Goal: Task Accomplishment & Management: Use online tool/utility

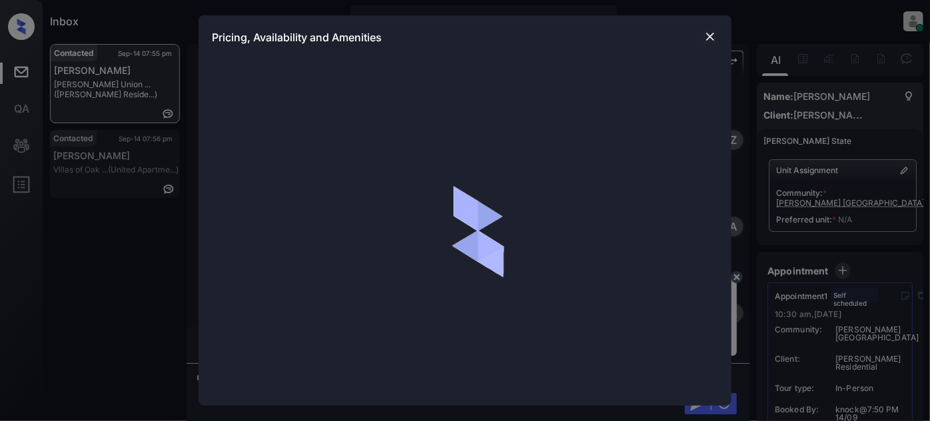
scroll to position [1419, 0]
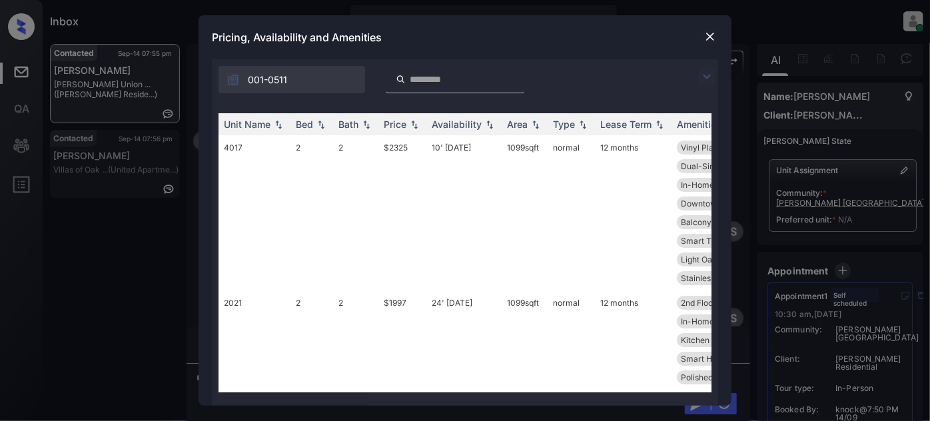
click at [707, 71] on img at bounding box center [707, 77] width 16 height 16
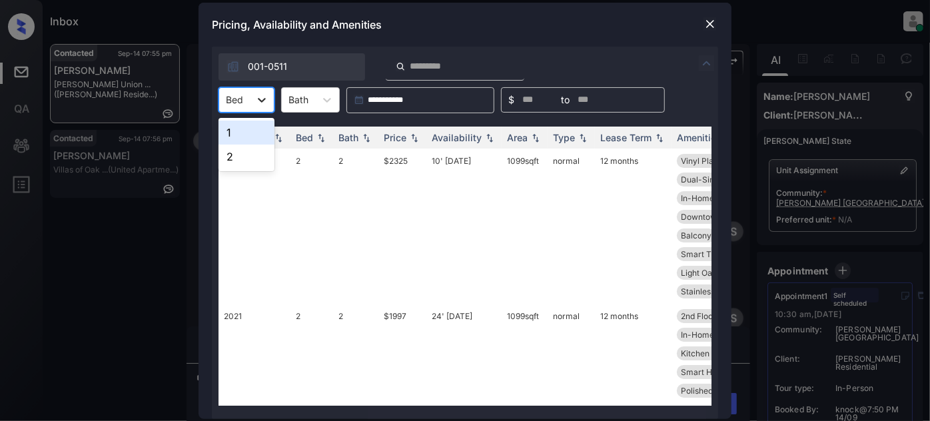
click at [252, 92] on div at bounding box center [262, 100] width 24 height 24
click at [249, 127] on div "1" at bounding box center [247, 133] width 56 height 24
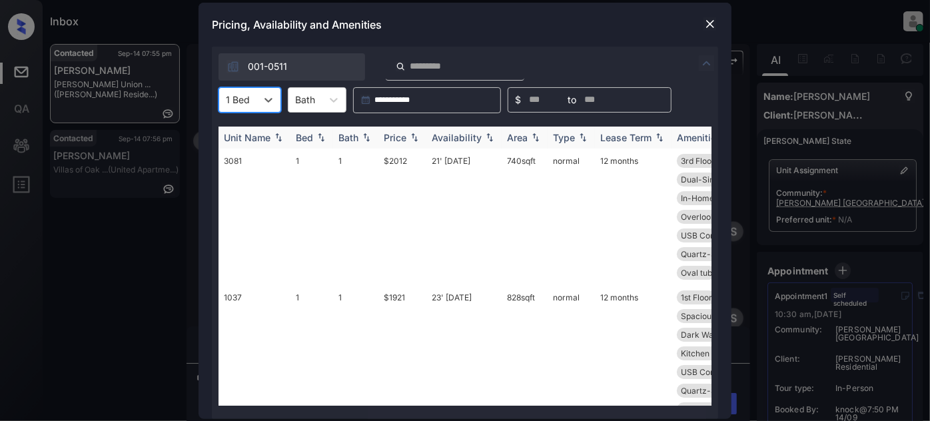
click at [413, 138] on img at bounding box center [414, 137] width 13 height 9
click at [413, 138] on img at bounding box center [414, 138] width 13 height 10
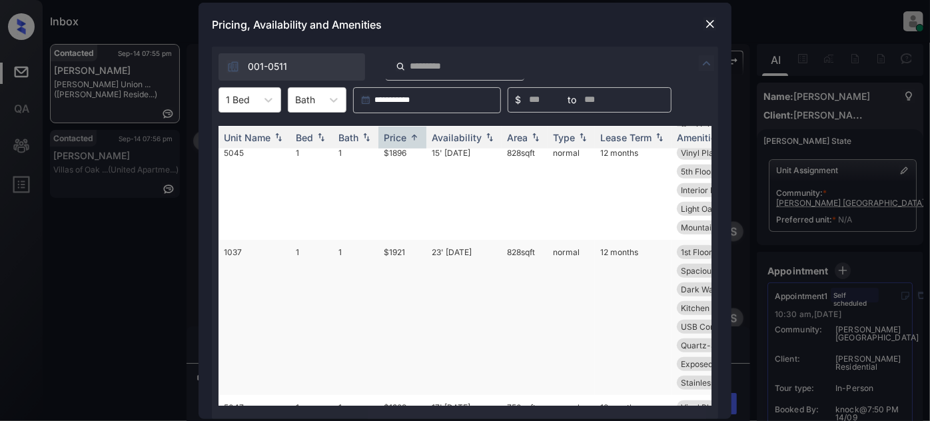
scroll to position [606, 0]
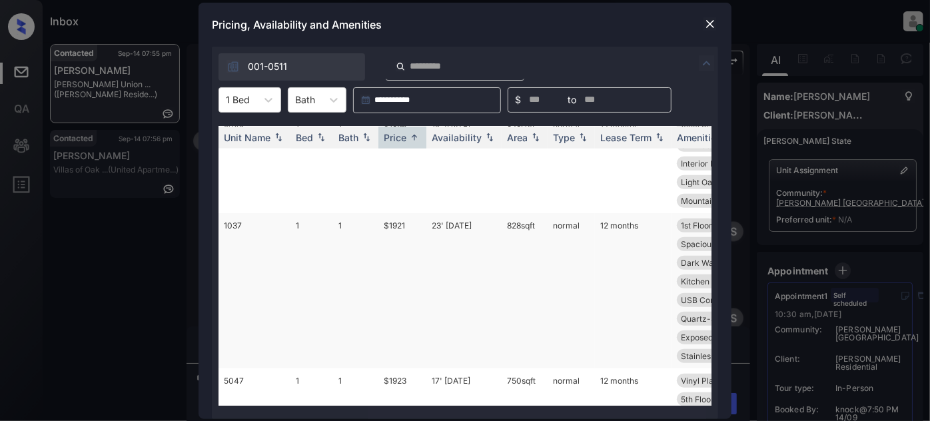
click at [464, 213] on td "23' Jul 25" at bounding box center [464, 290] width 75 height 155
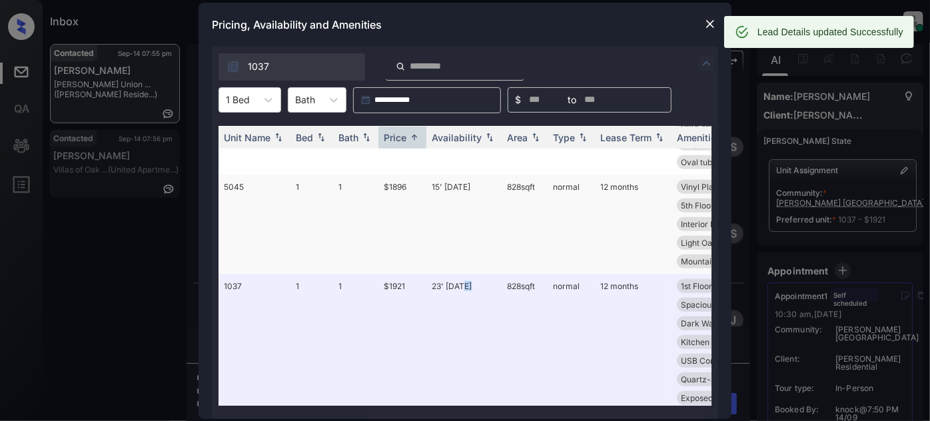
scroll to position [1506, 0]
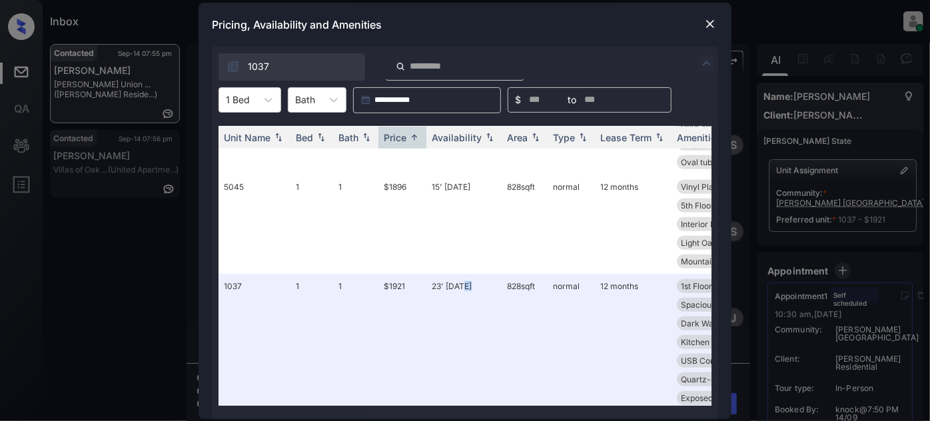
click at [714, 26] on img at bounding box center [710, 23] width 13 height 13
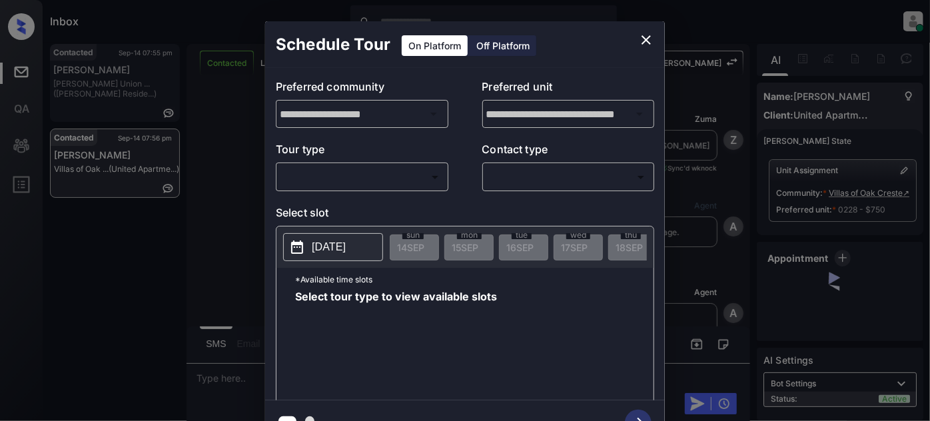
scroll to position [1909, 0]
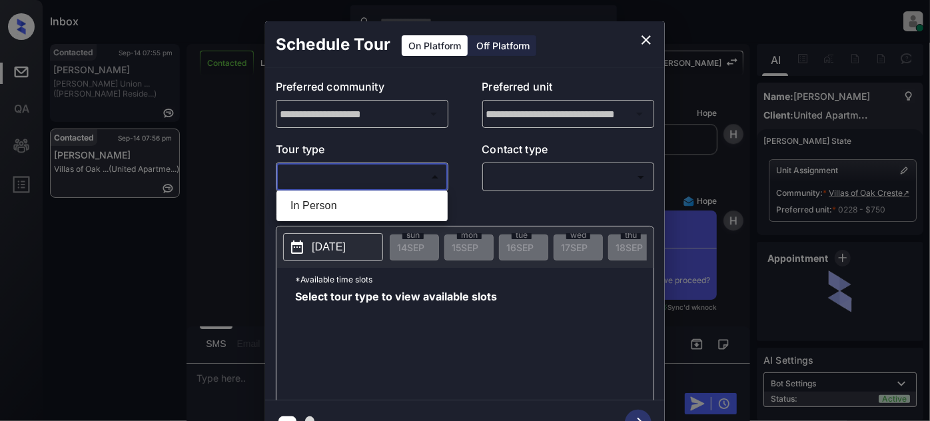
click at [389, 183] on body "Inbox [PERSON_NAME] Online Set yourself offline Set yourself on break Profile S…" at bounding box center [465, 210] width 930 height 421
click at [370, 204] on li "In Person" at bounding box center [362, 206] width 165 height 24
type input "********"
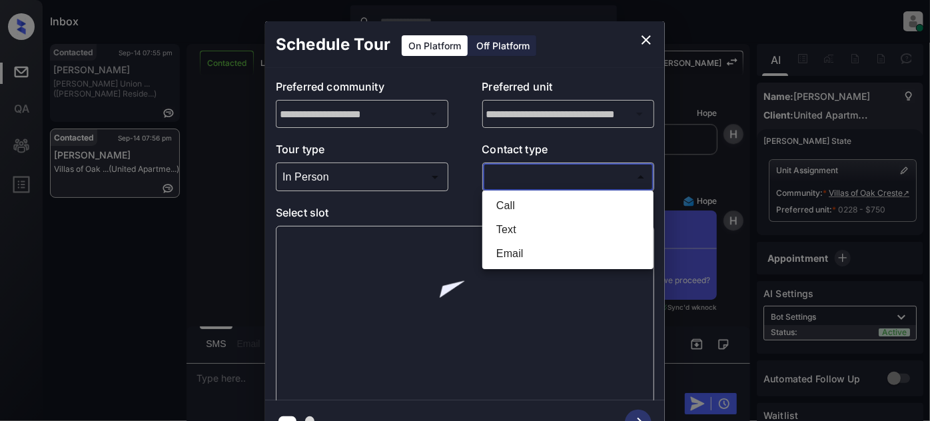
click at [546, 172] on body "Inbox [PERSON_NAME] Online Set yourself offline Set yourself on break Profile S…" at bounding box center [465, 210] width 930 height 421
click at [519, 227] on li "Text" at bounding box center [568, 230] width 165 height 24
type input "****"
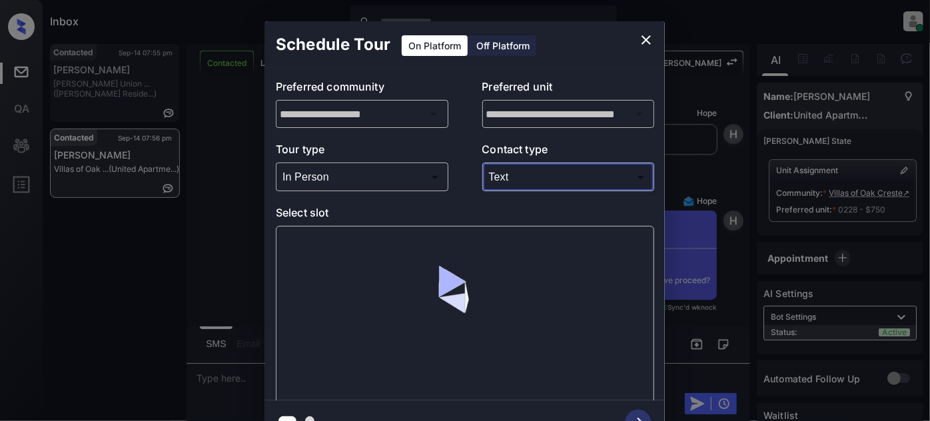
click at [644, 39] on icon "close" at bounding box center [646, 40] width 16 height 16
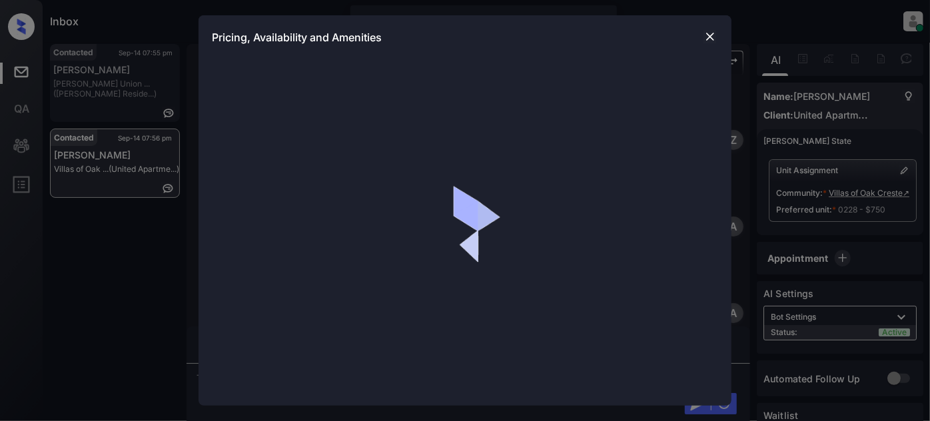
scroll to position [1909, 0]
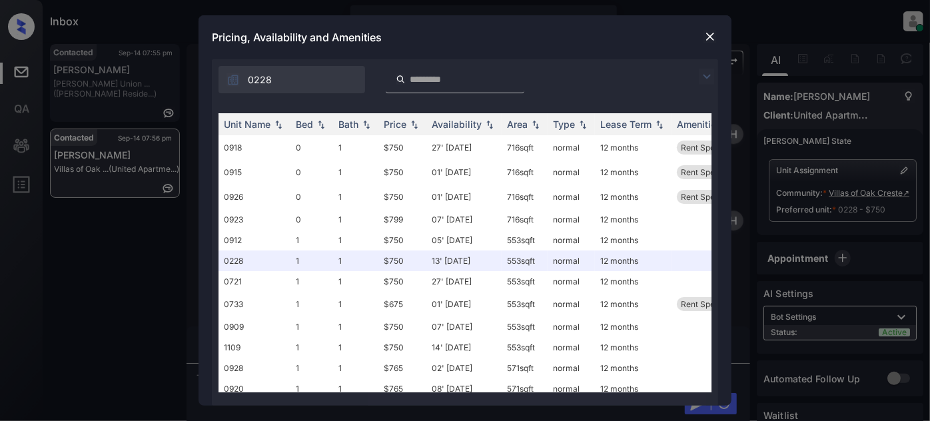
click at [709, 75] on img at bounding box center [707, 77] width 16 height 16
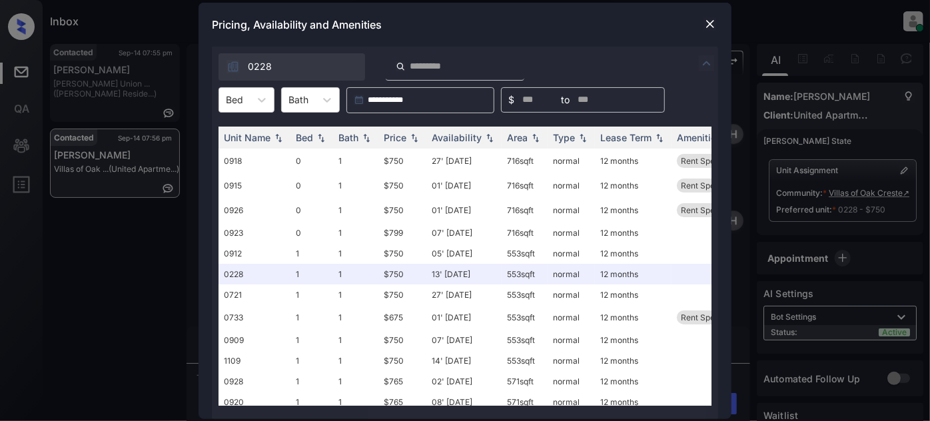
click at [710, 21] on img at bounding box center [710, 23] width 13 height 13
